Goal: Communication & Community: Answer question/provide support

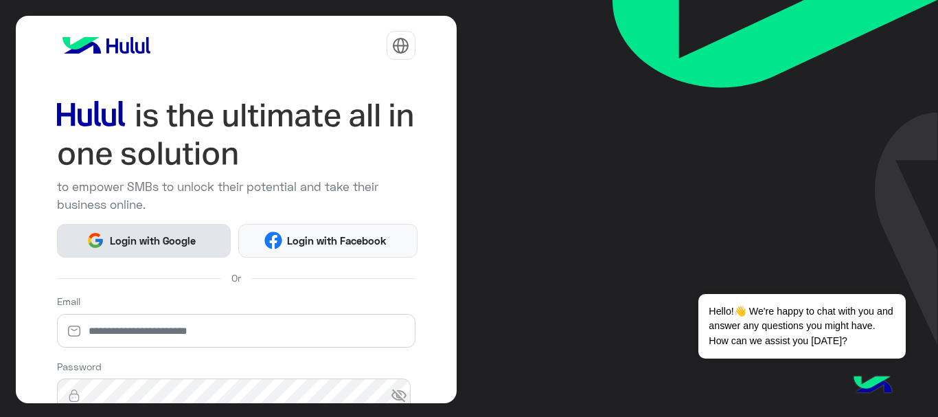
click at [148, 241] on span "Login with Google" at bounding box center [152, 241] width 96 height 16
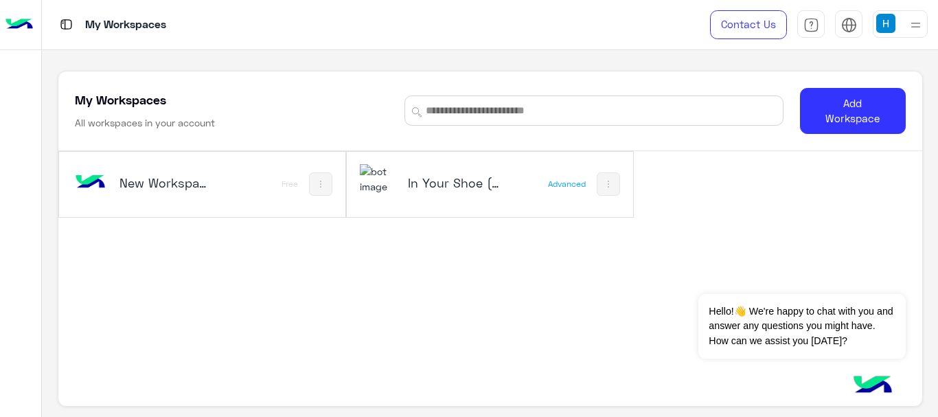
click at [387, 183] on img at bounding box center [378, 179] width 37 height 30
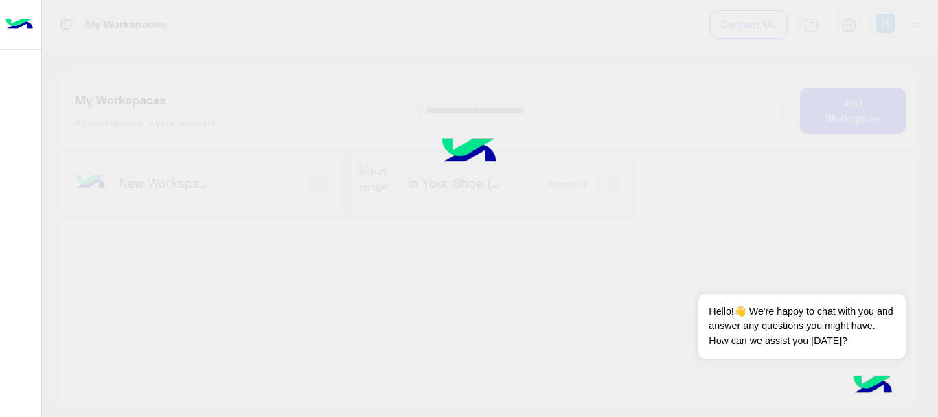
click at [890, 29] on div at bounding box center [469, 208] width 938 height 417
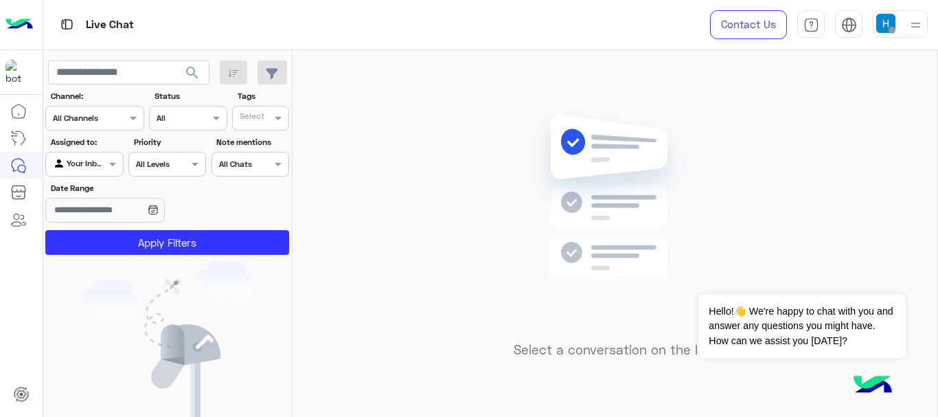
click at [881, 27] on img at bounding box center [886, 23] width 19 height 19
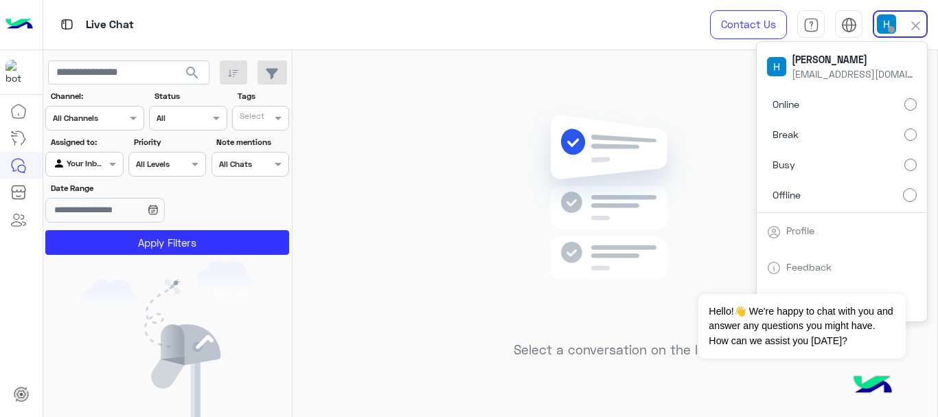
click at [787, 116] on label "Online" at bounding box center [842, 104] width 150 height 25
click at [583, 95] on div "Select a conversation on the left" at bounding box center [615, 236] width 645 height 372
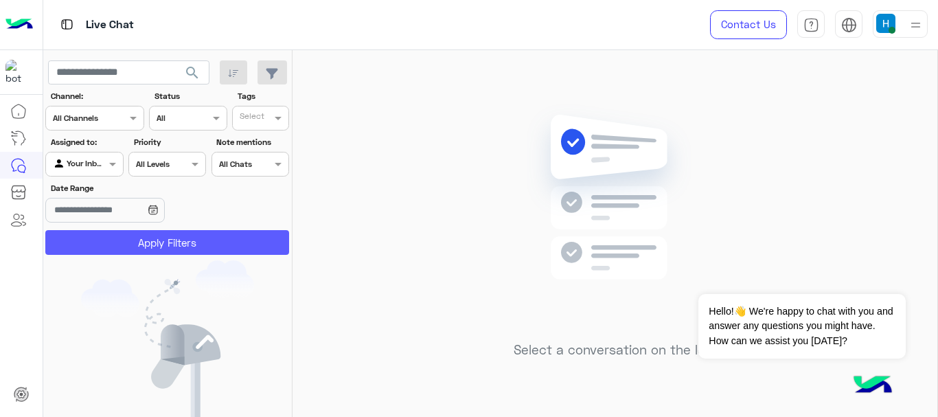
click at [232, 249] on button "Apply Filters" at bounding box center [167, 242] width 244 height 25
